Goal: Information Seeking & Learning: Learn about a topic

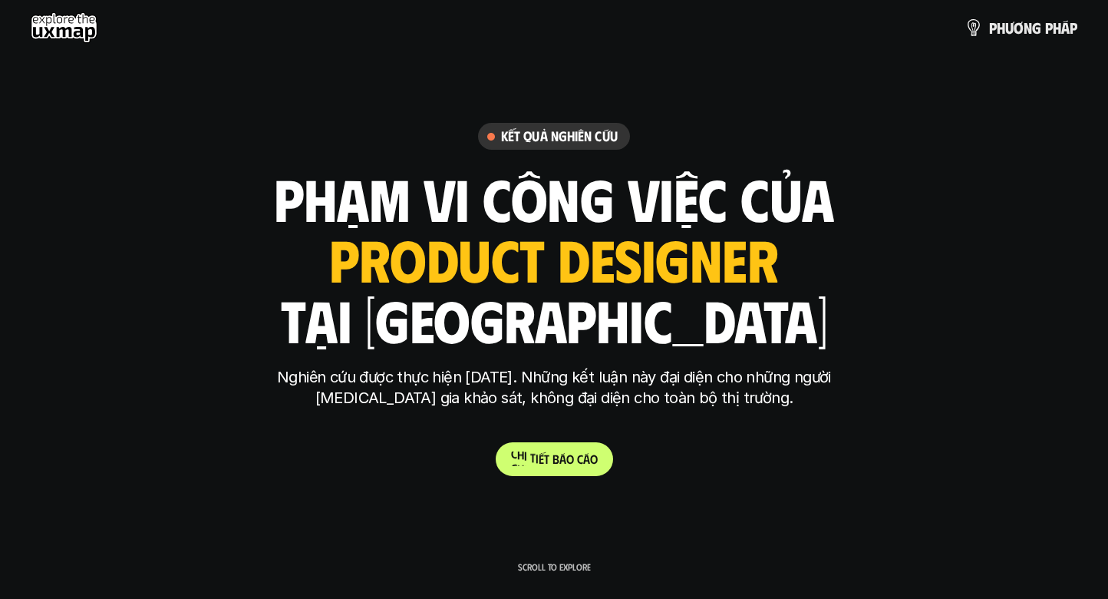
click at [559, 464] on p "C h i t i ế t b á o c á o" at bounding box center [554, 458] width 87 height 15
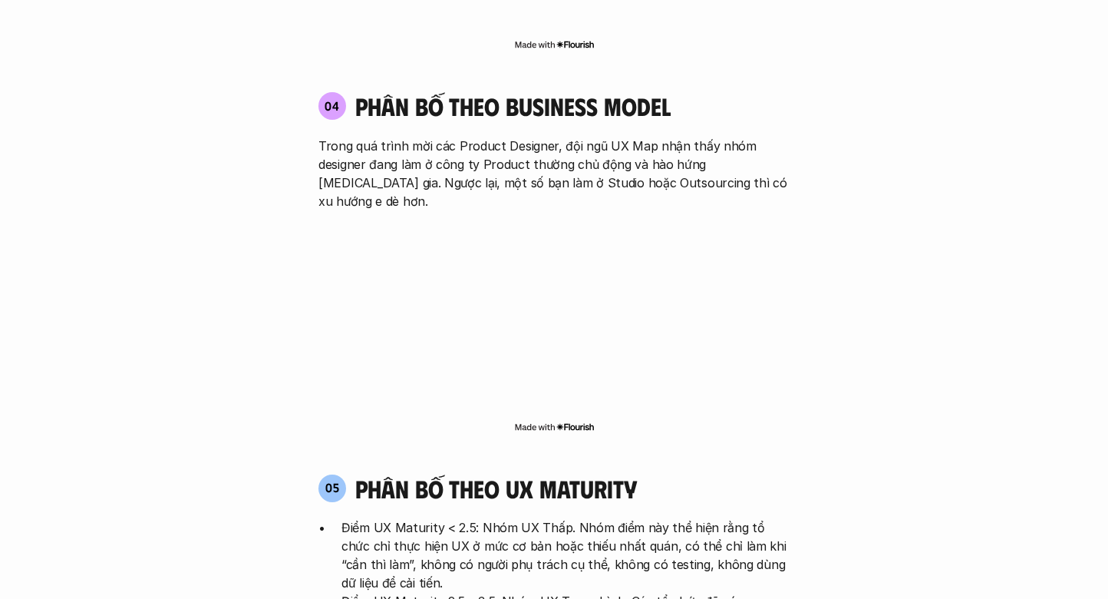
scroll to position [2691, 0]
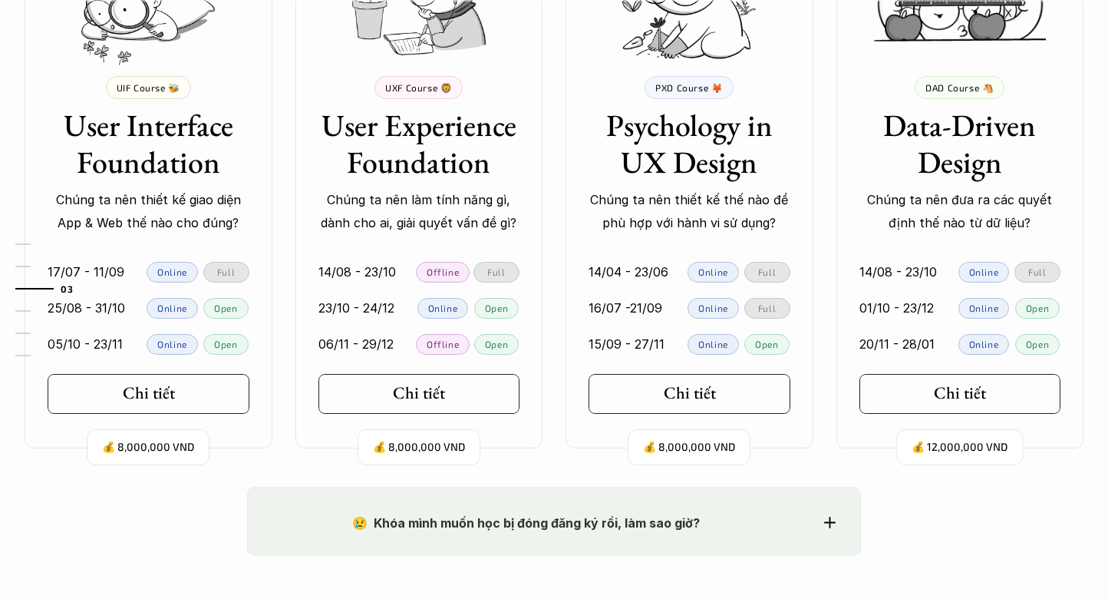
scroll to position [1549, 0]
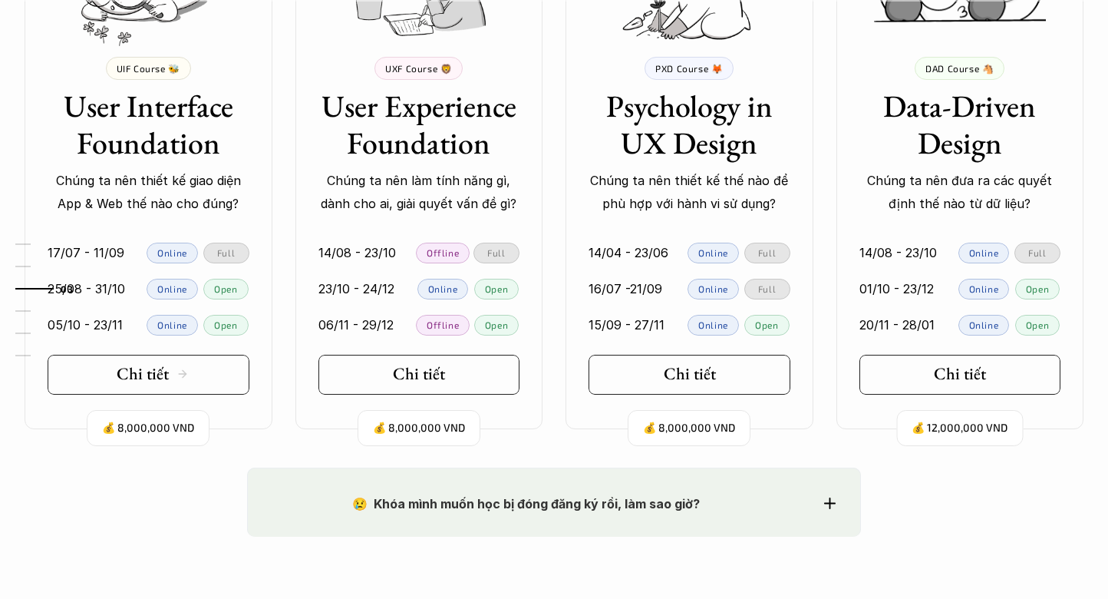
click at [156, 369] on h5 "Chi tiết" at bounding box center [143, 374] width 52 height 20
